Goal: Task Accomplishment & Management: Manage account settings

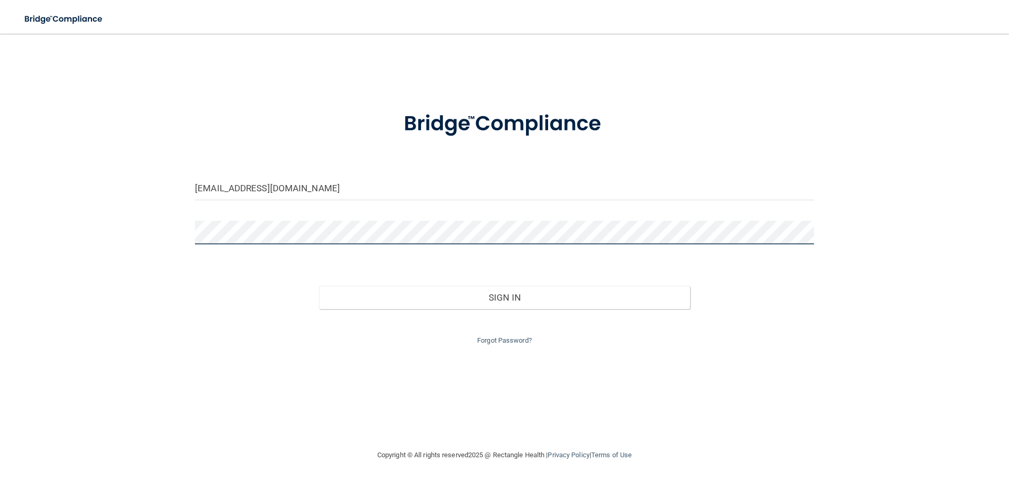
click at [0, 278] on main "[EMAIL_ADDRESS][DOMAIN_NAME] Invalid email/password. You don't have permission …" at bounding box center [504, 258] width 1009 height 449
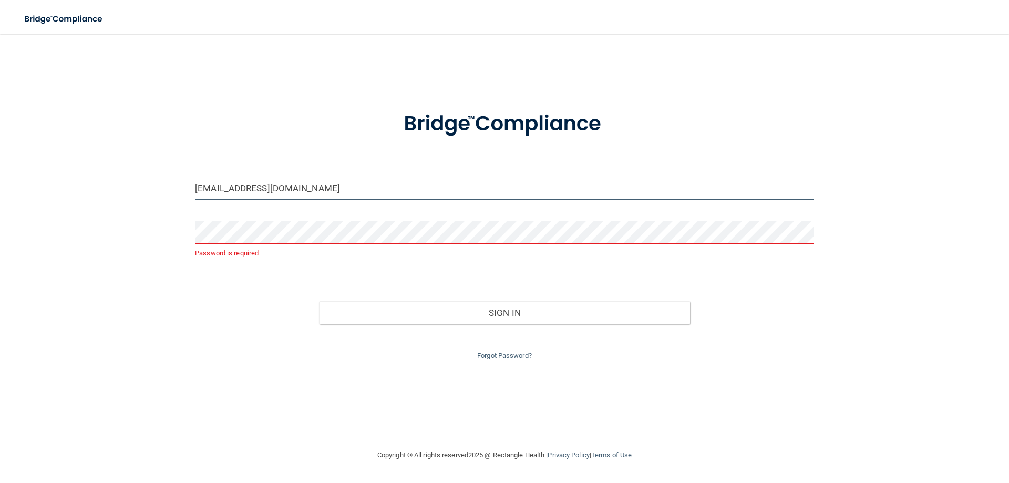
drag, startPoint x: 394, startPoint y: 186, endPoint x: 0, endPoint y: 208, distance: 394.1
click at [0, 207] on main "[EMAIL_ADDRESS][DOMAIN_NAME] Password is required Invalid email/password. You d…" at bounding box center [504, 258] width 1009 height 449
type input "[EMAIL_ADDRESS][DOMAIN_NAME]"
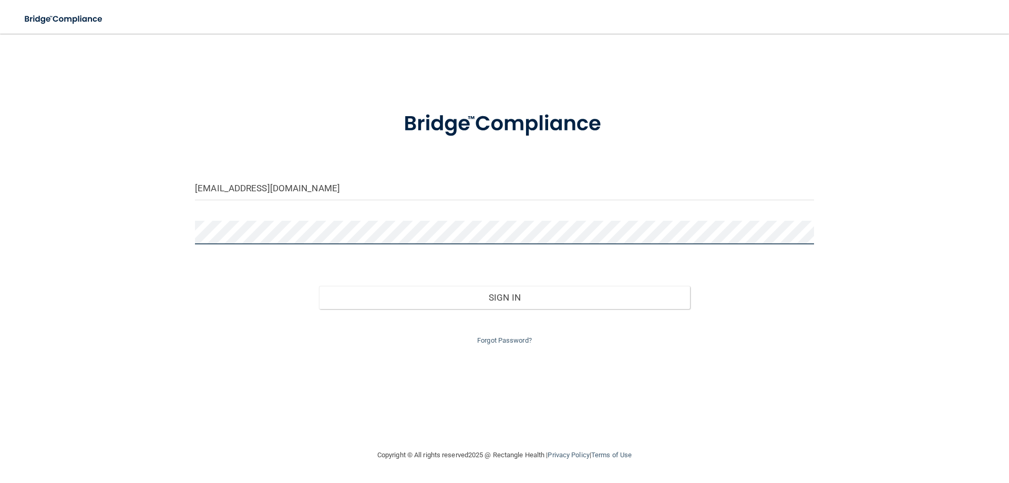
click at [319, 286] on button "Sign In" at bounding box center [504, 297] width 371 height 23
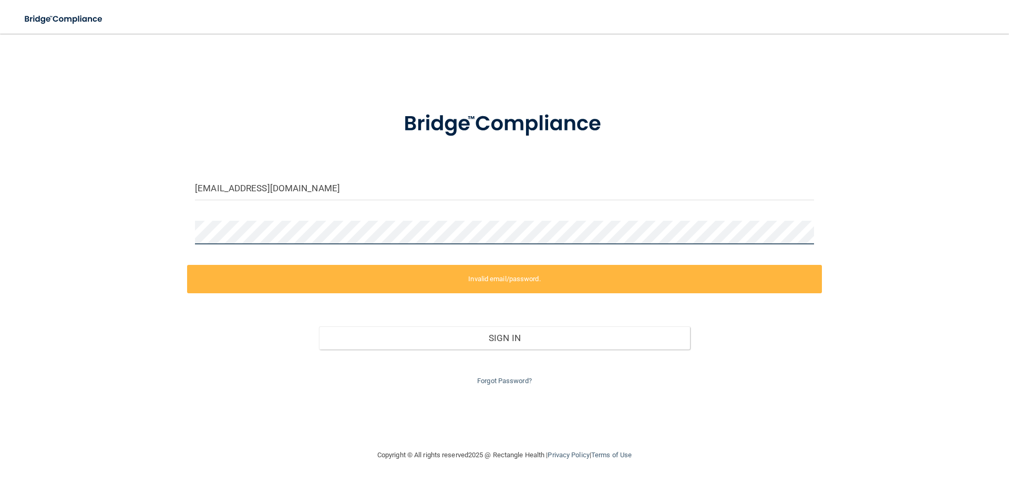
click at [175, 225] on div "[EMAIL_ADDRESS][DOMAIN_NAME] Invalid email/password. You don't have permission …" at bounding box center [504, 241] width 967 height 394
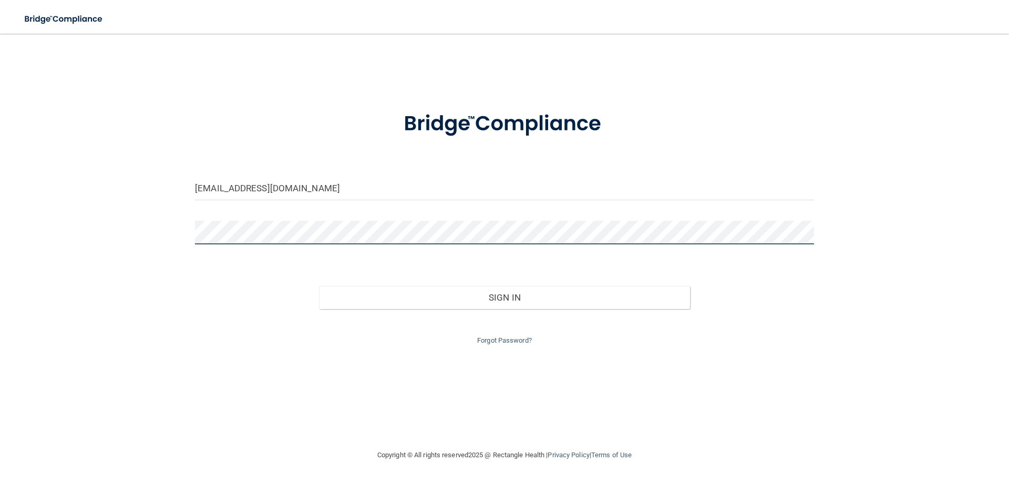
click at [319, 286] on button "Sign In" at bounding box center [504, 297] width 371 height 23
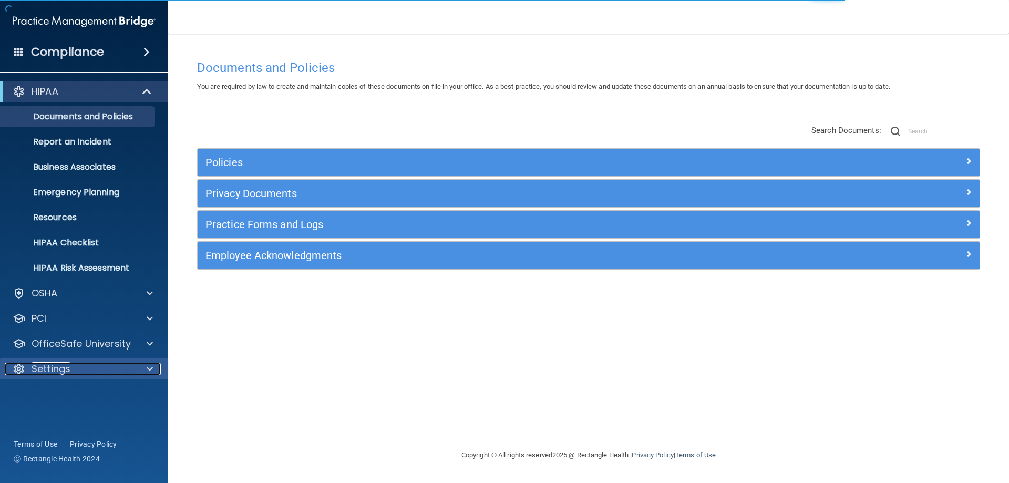
click at [83, 368] on div "Settings" at bounding box center [70, 369] width 130 height 13
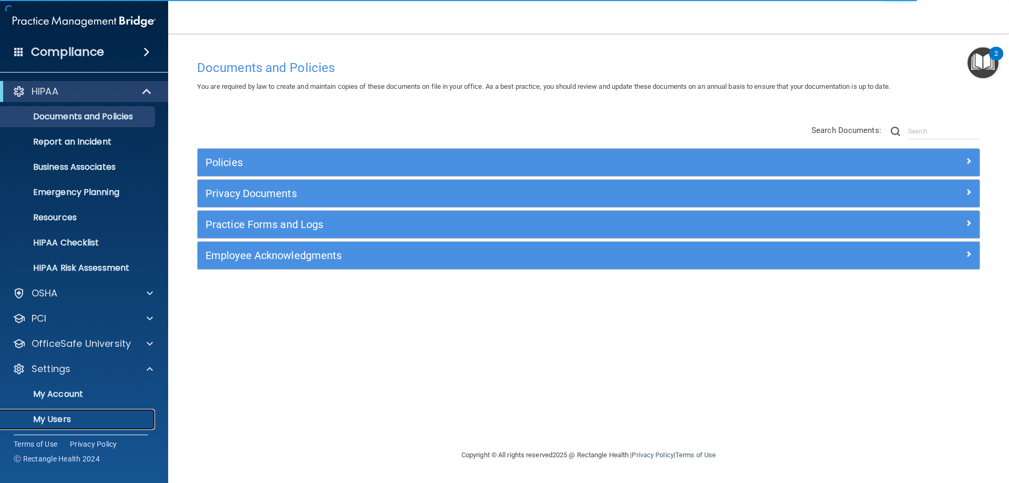
click at [75, 412] on link "My Users" at bounding box center [71, 419] width 165 height 21
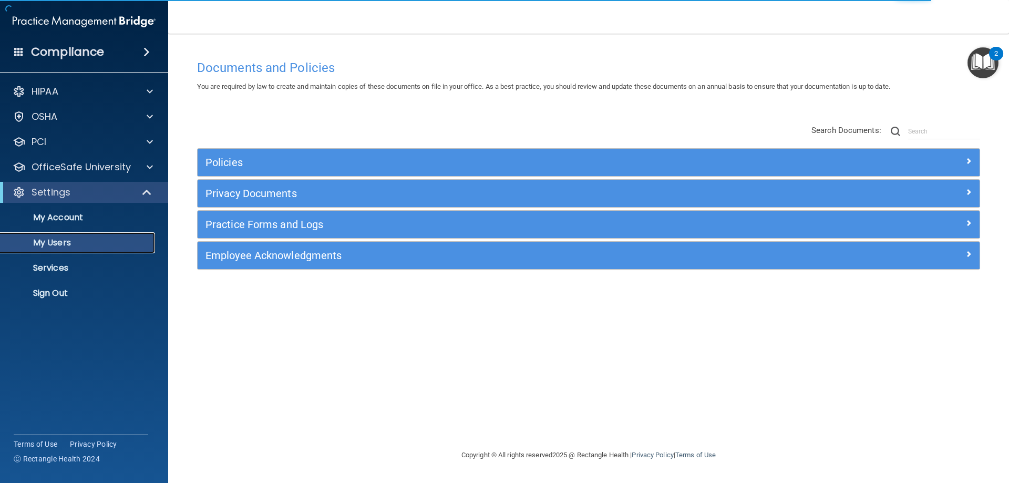
select select "20"
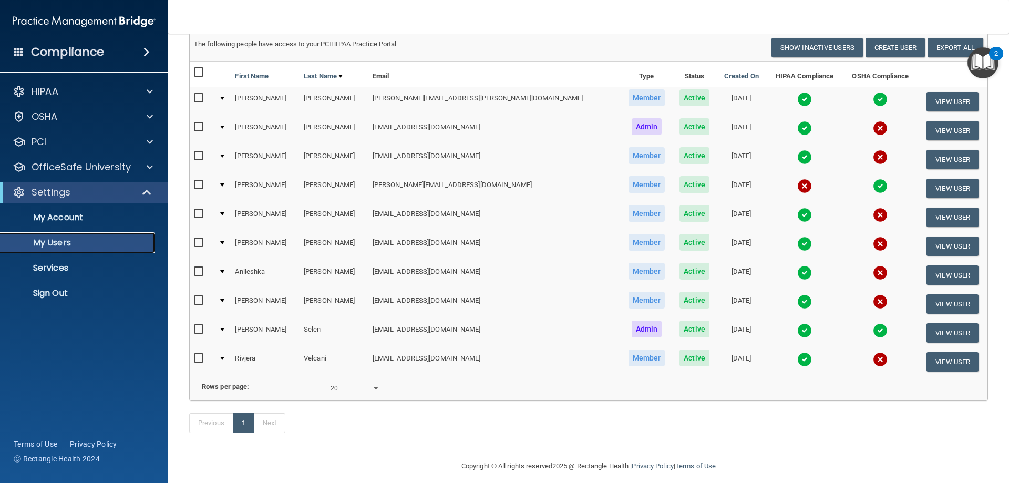
scroll to position [98, 0]
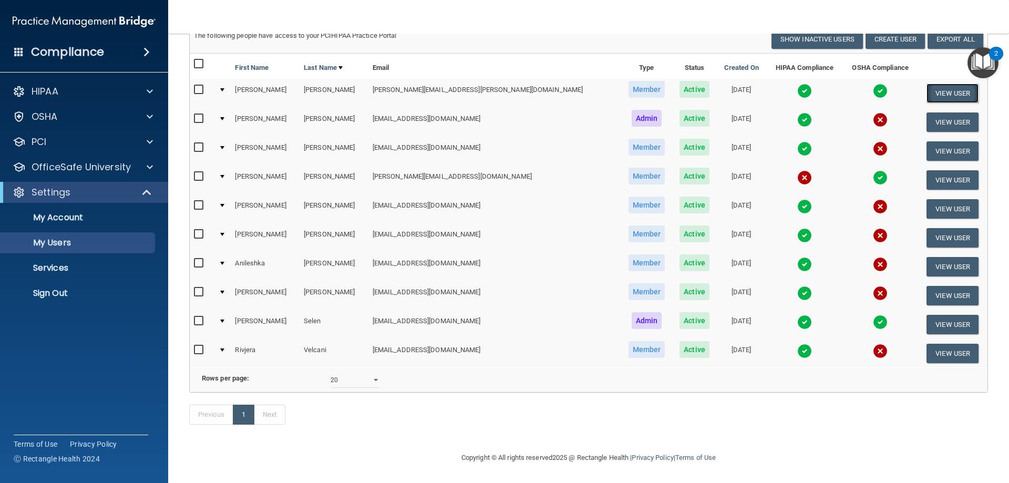
click at [945, 84] on button "View User" at bounding box center [952, 93] width 52 height 19
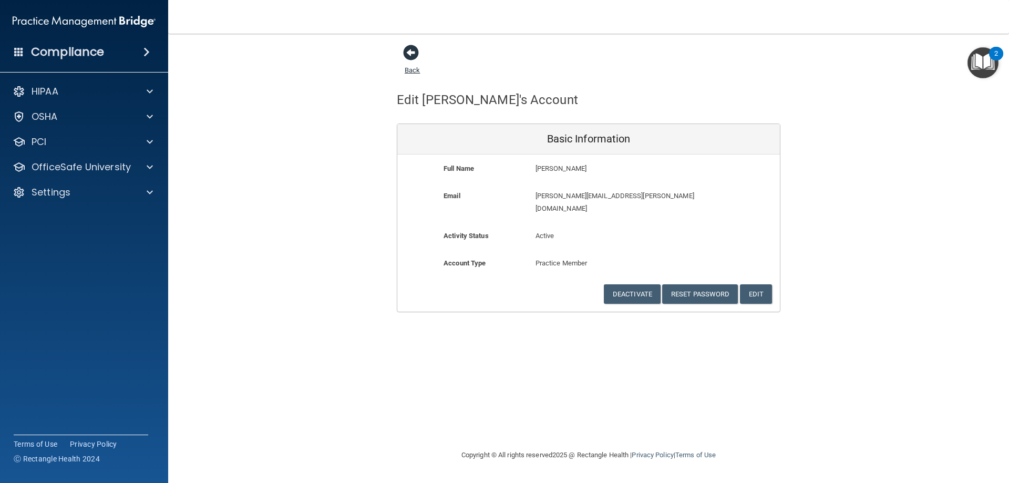
click at [416, 50] on span at bounding box center [411, 53] width 16 height 16
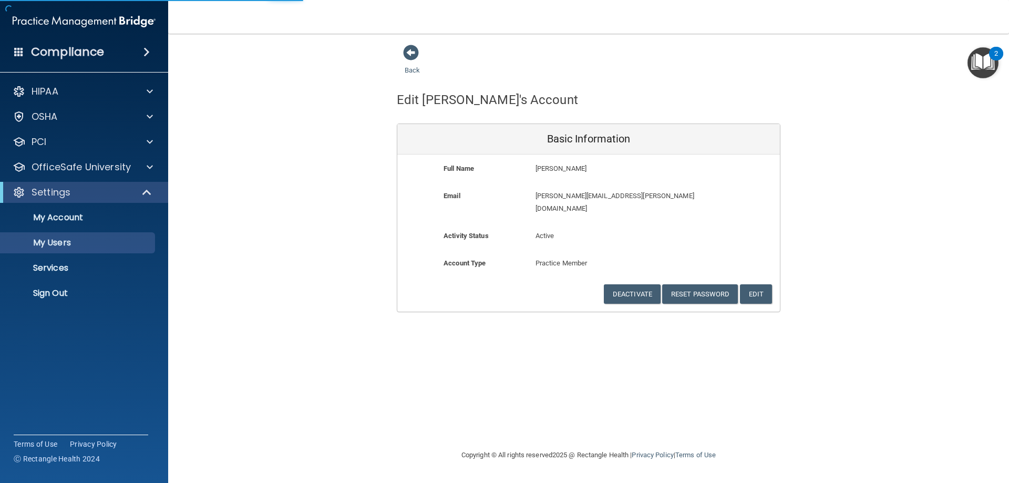
select select "20"
